Goal: Check status: Check status

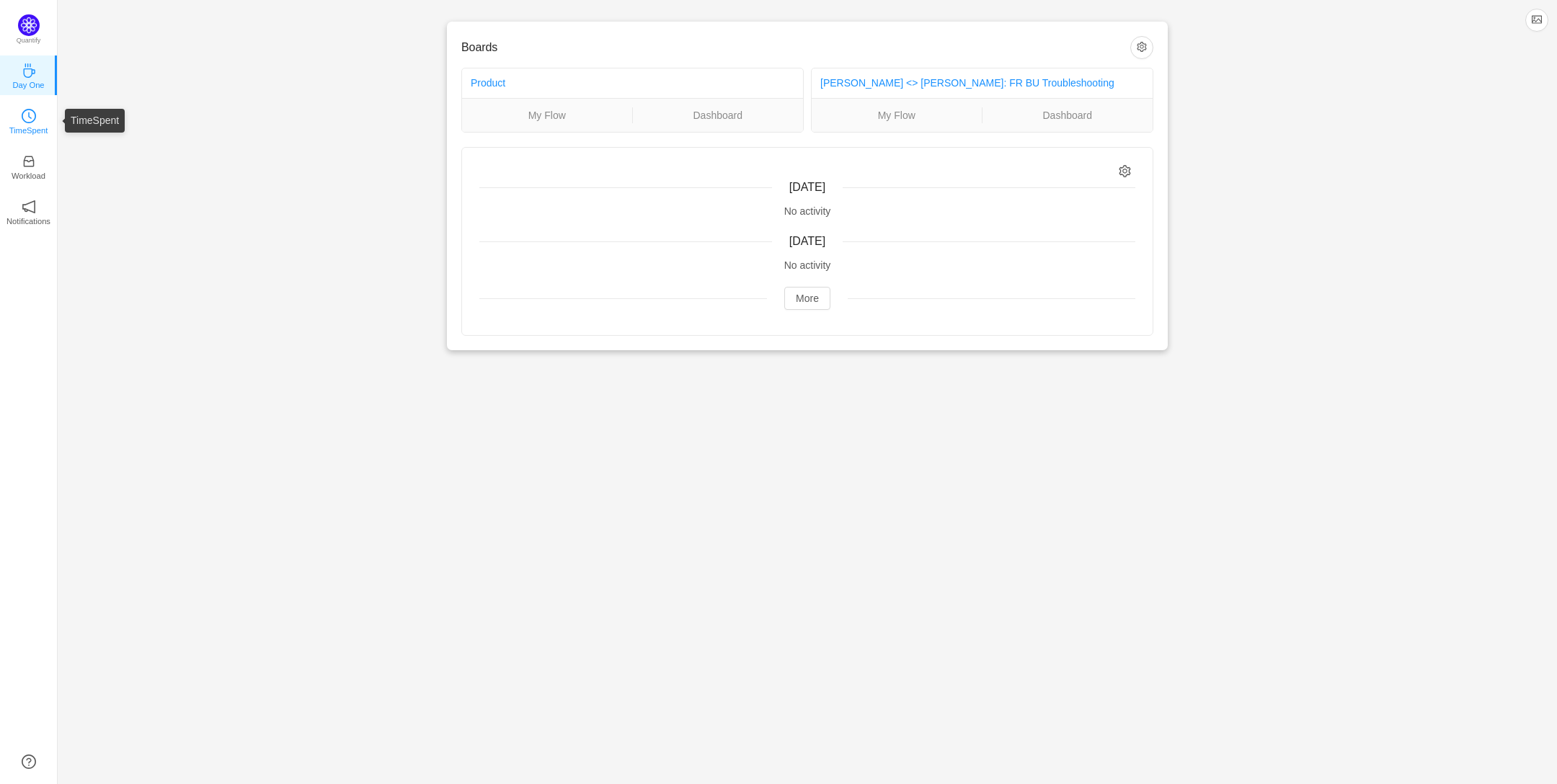
click at [30, 121] on icon "icon: clock-circle" at bounding box center [29, 116] width 14 height 14
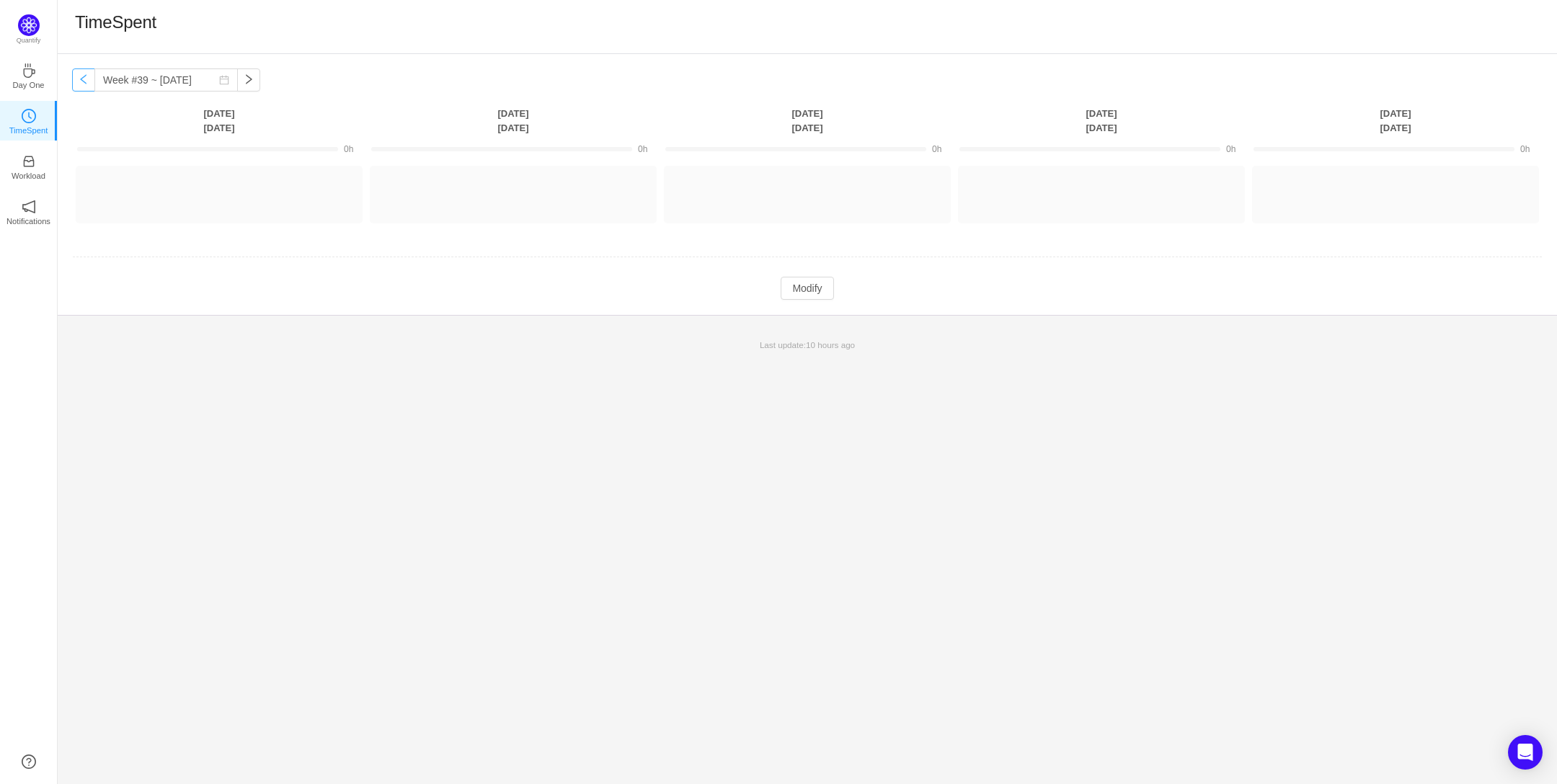
click at [74, 78] on button "button" at bounding box center [83, 79] width 23 height 23
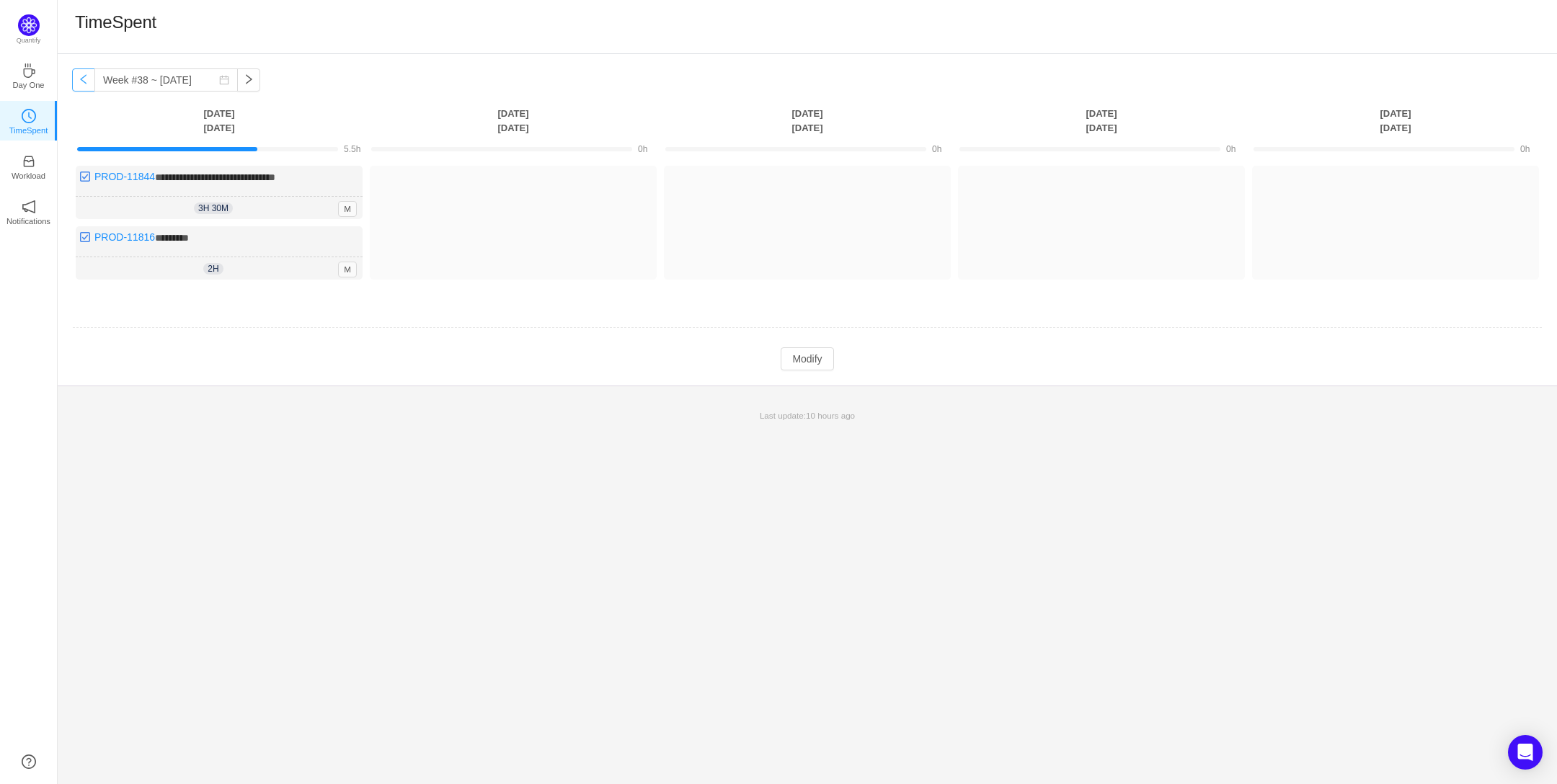
click at [74, 78] on button "button" at bounding box center [83, 79] width 23 height 23
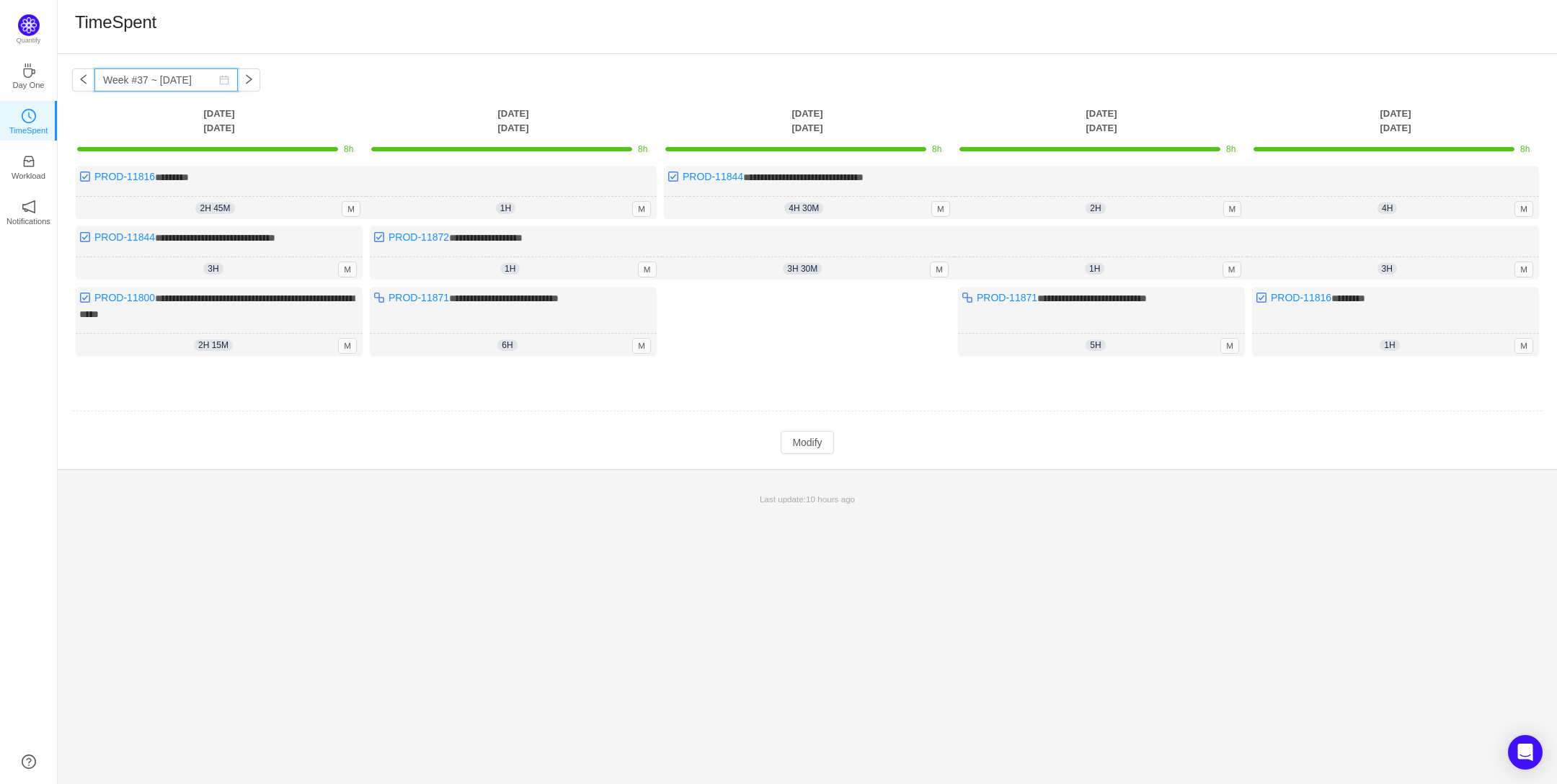
click at [226, 79] on input "Week #37 ~ [DATE]" at bounding box center [167, 79] width 144 height 23
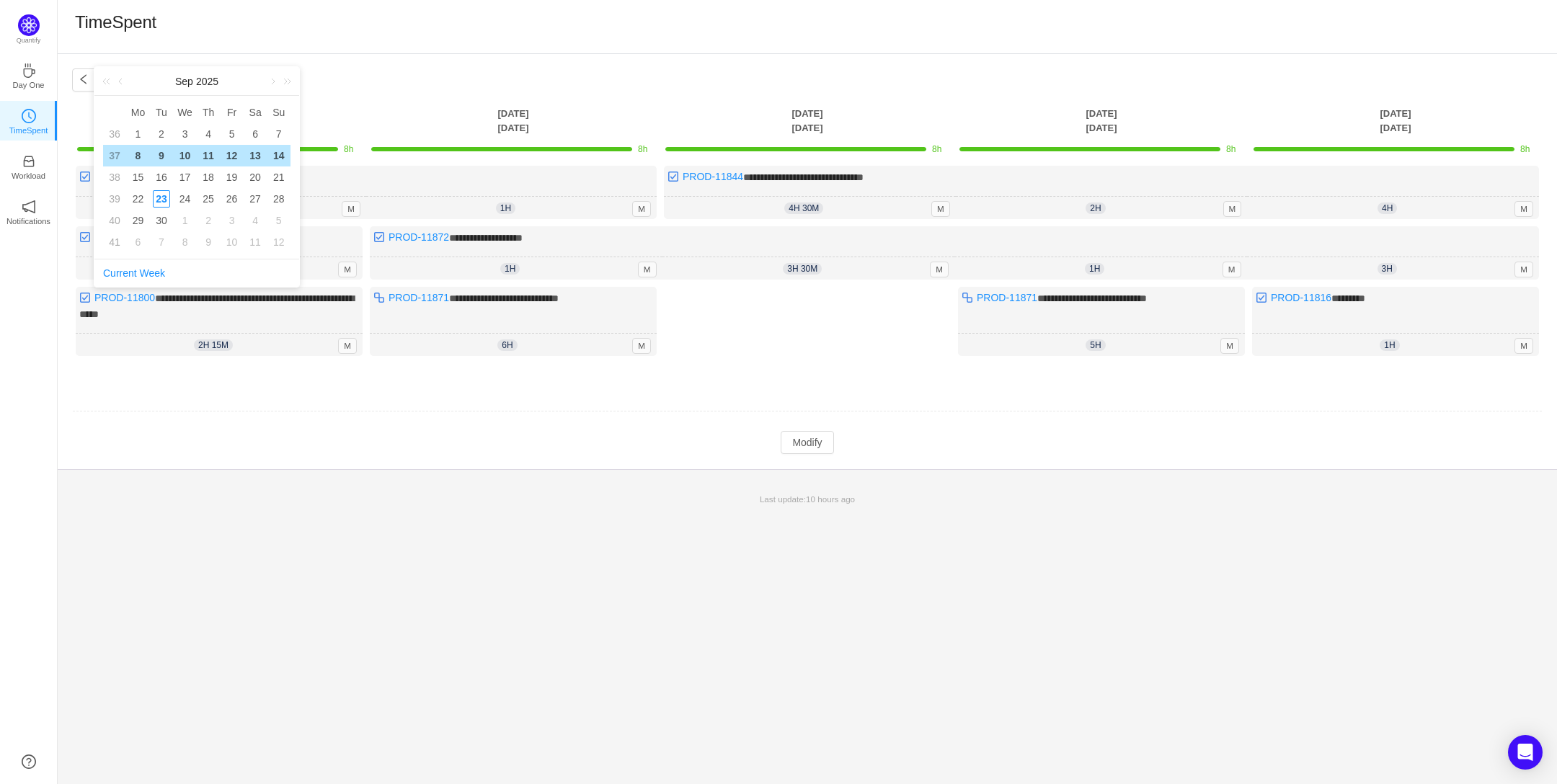
click at [357, 78] on div "**********" at bounding box center [807, 261] width 1500 height 415
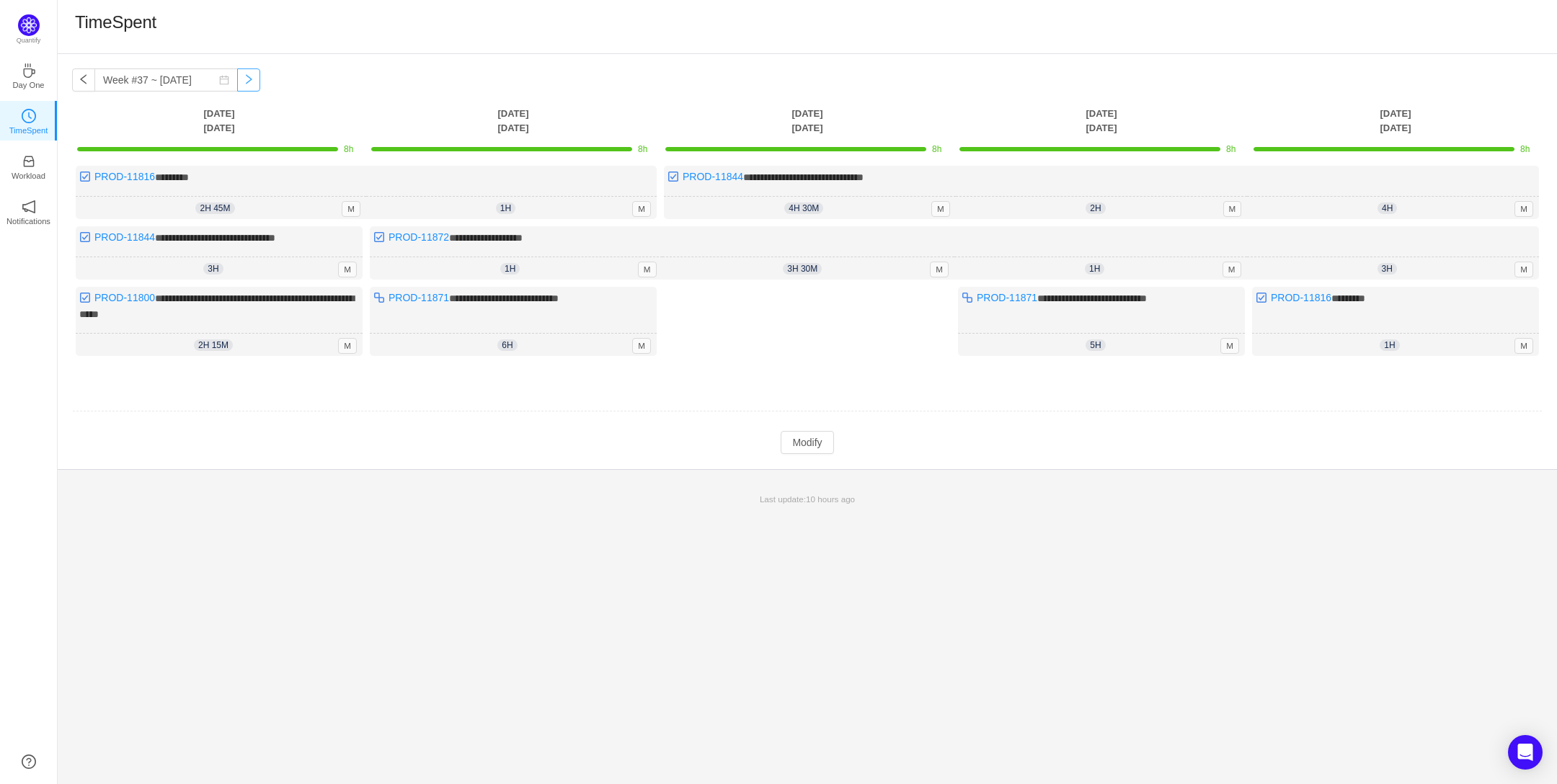
click at [247, 81] on button "button" at bounding box center [249, 79] width 23 height 23
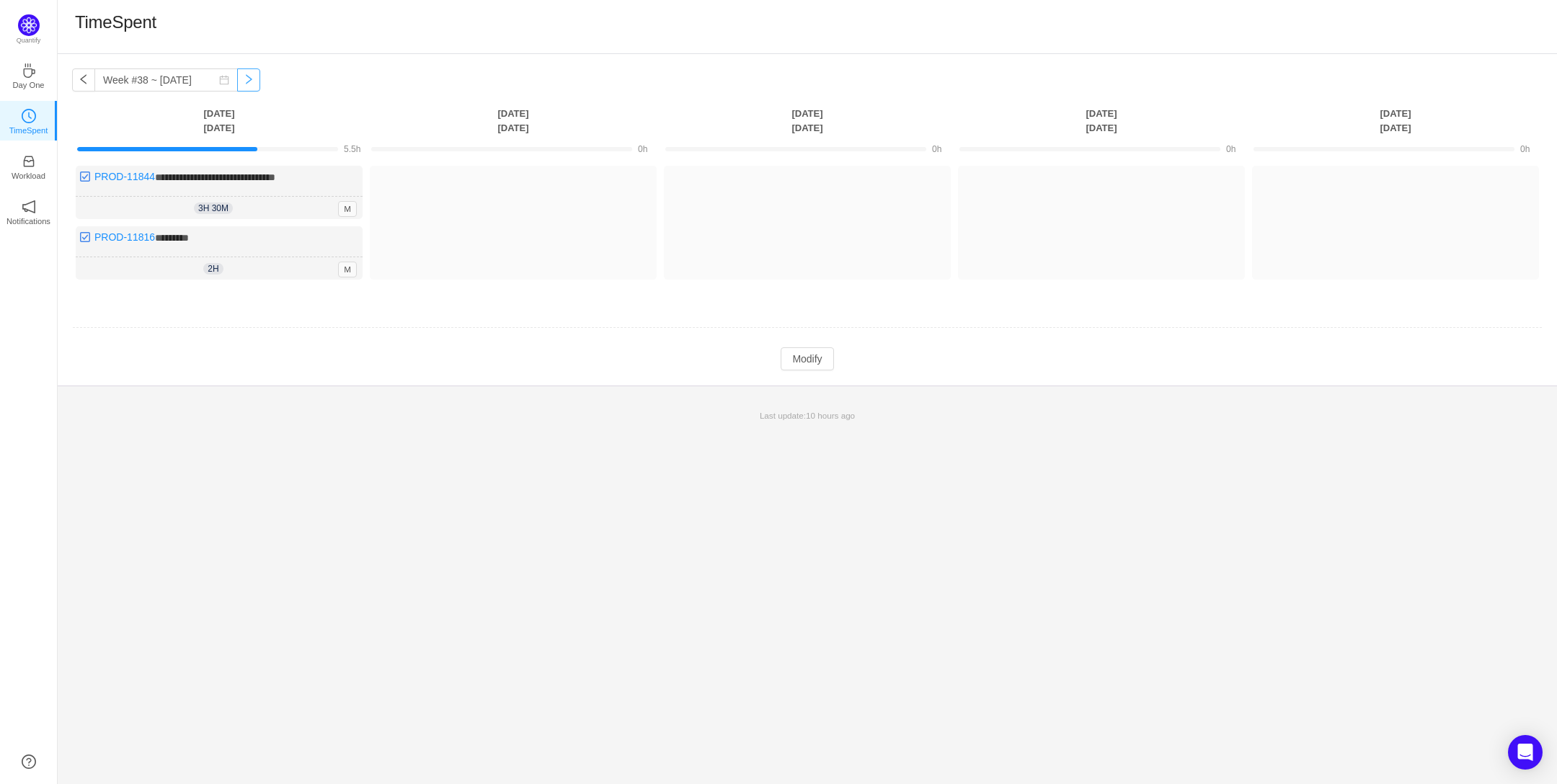
click at [243, 79] on button "button" at bounding box center [249, 79] width 23 height 23
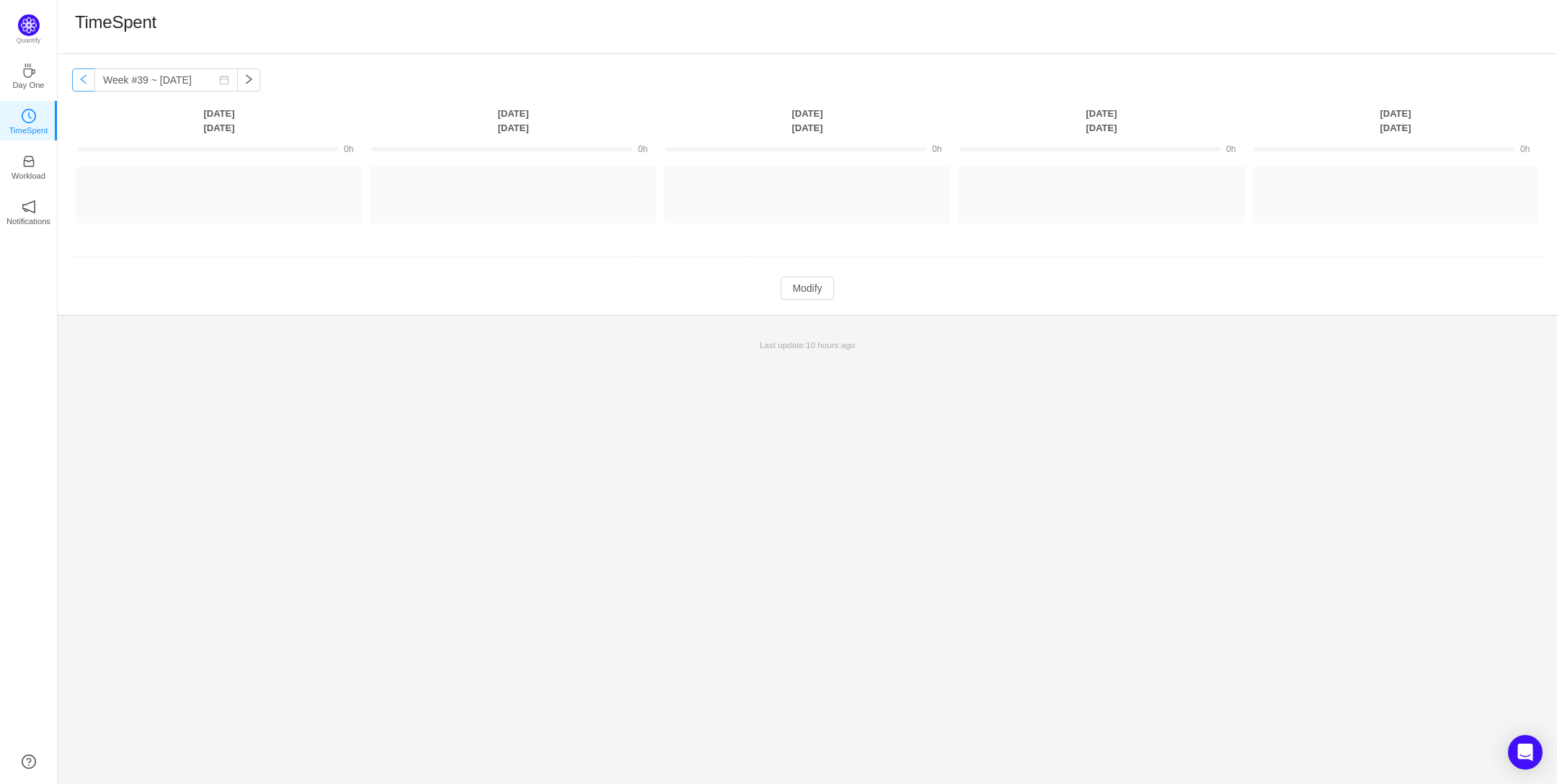
click at [77, 81] on button "button" at bounding box center [83, 79] width 23 height 23
type input "Week #38 ~ [DATE]"
